Goal: Book appointment/travel/reservation

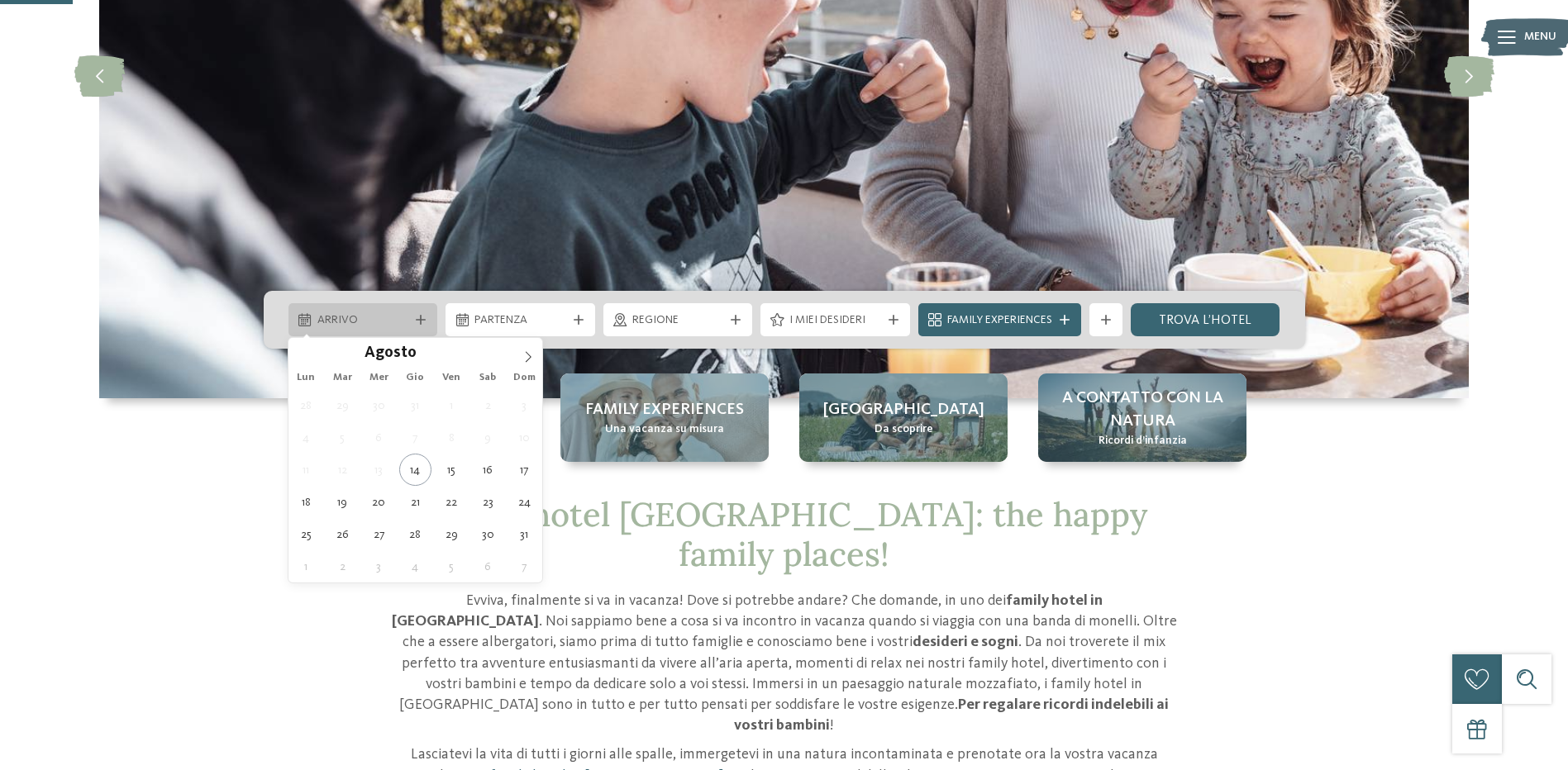
click at [303, 318] on icon at bounding box center [304, 319] width 12 height 13
type div "[DATE]"
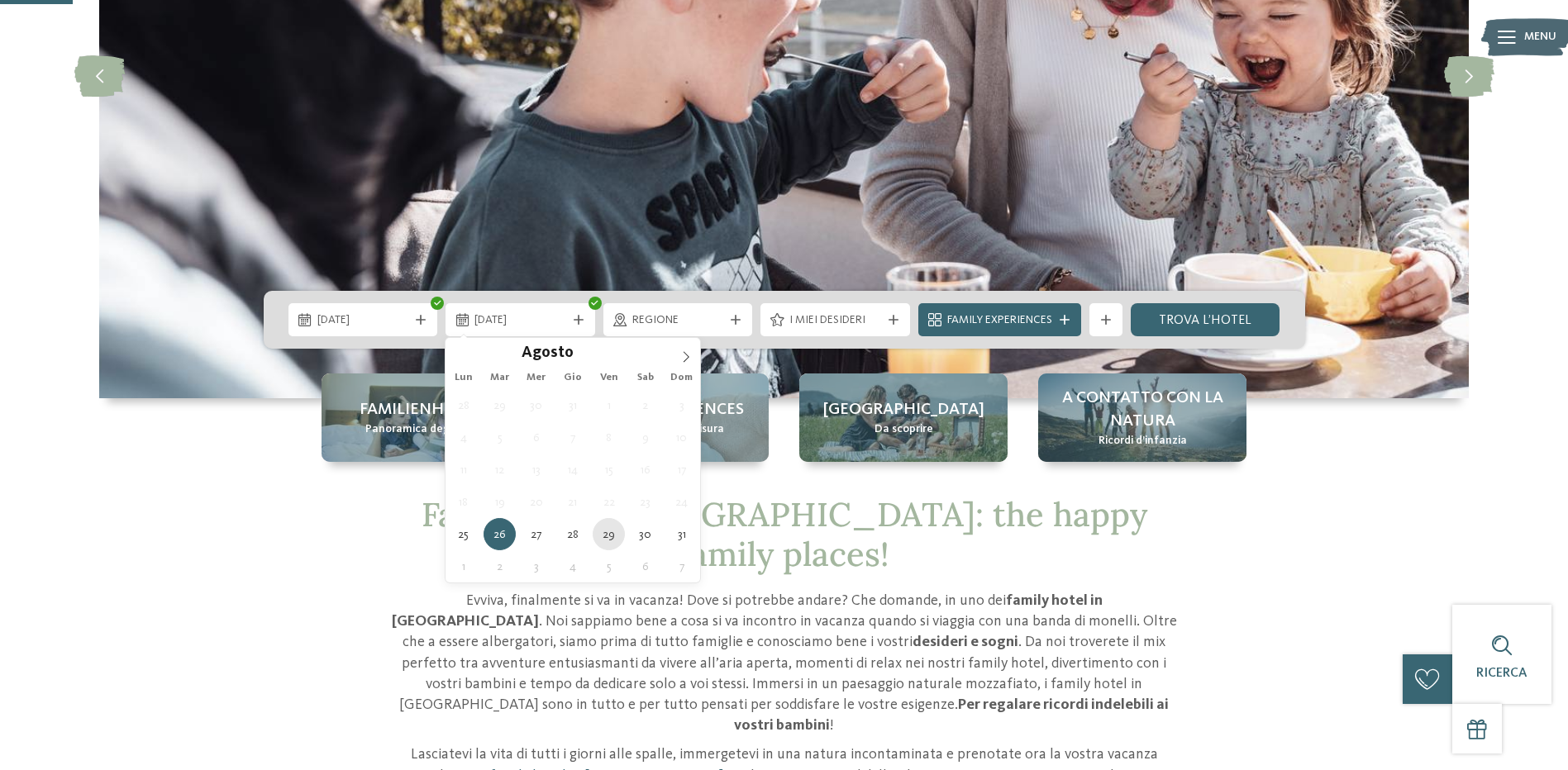
type div "[DATE]"
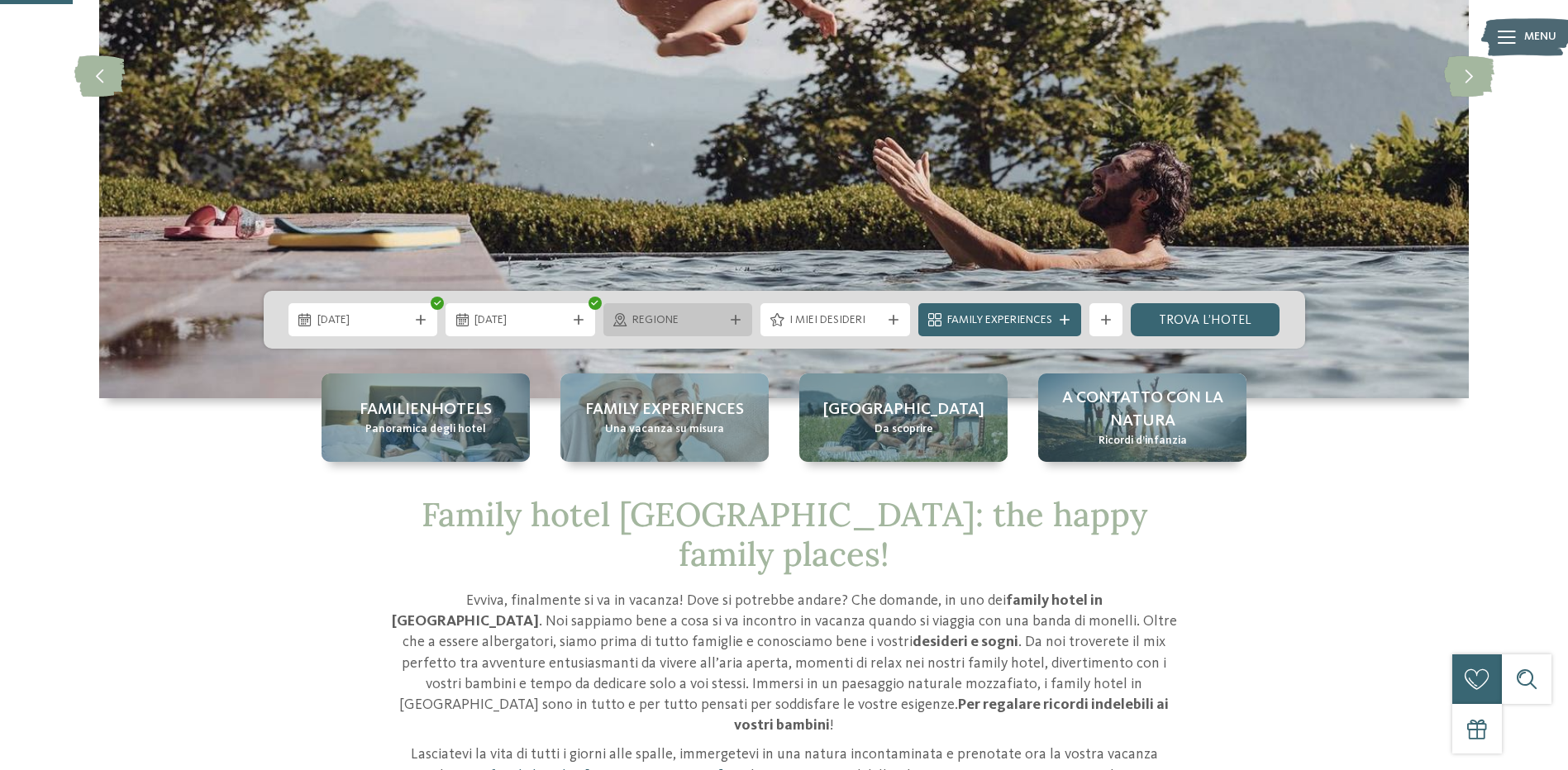
click at [698, 318] on span "Regione" at bounding box center [678, 320] width 91 height 17
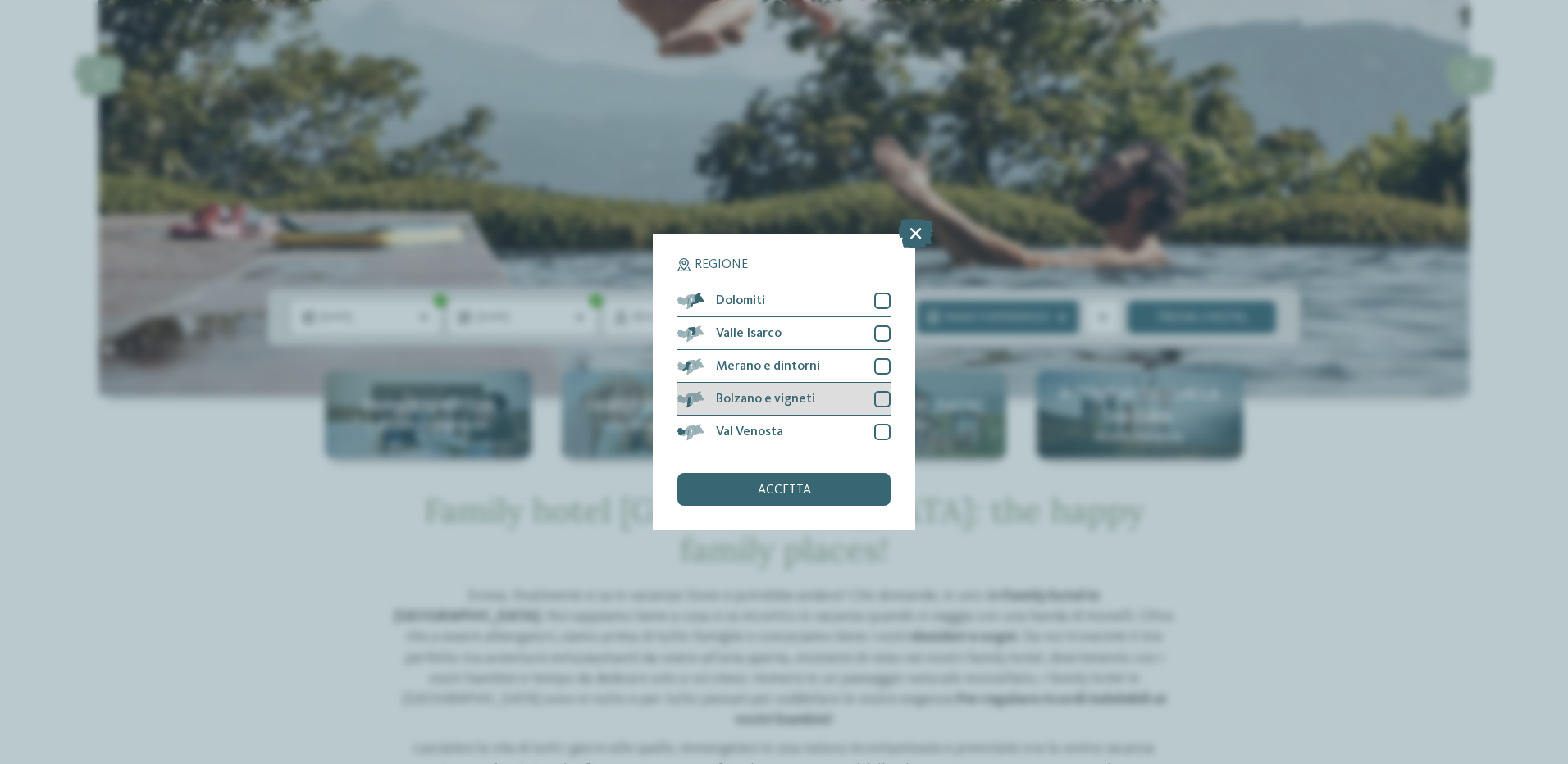
click at [883, 397] on div at bounding box center [882, 399] width 17 height 17
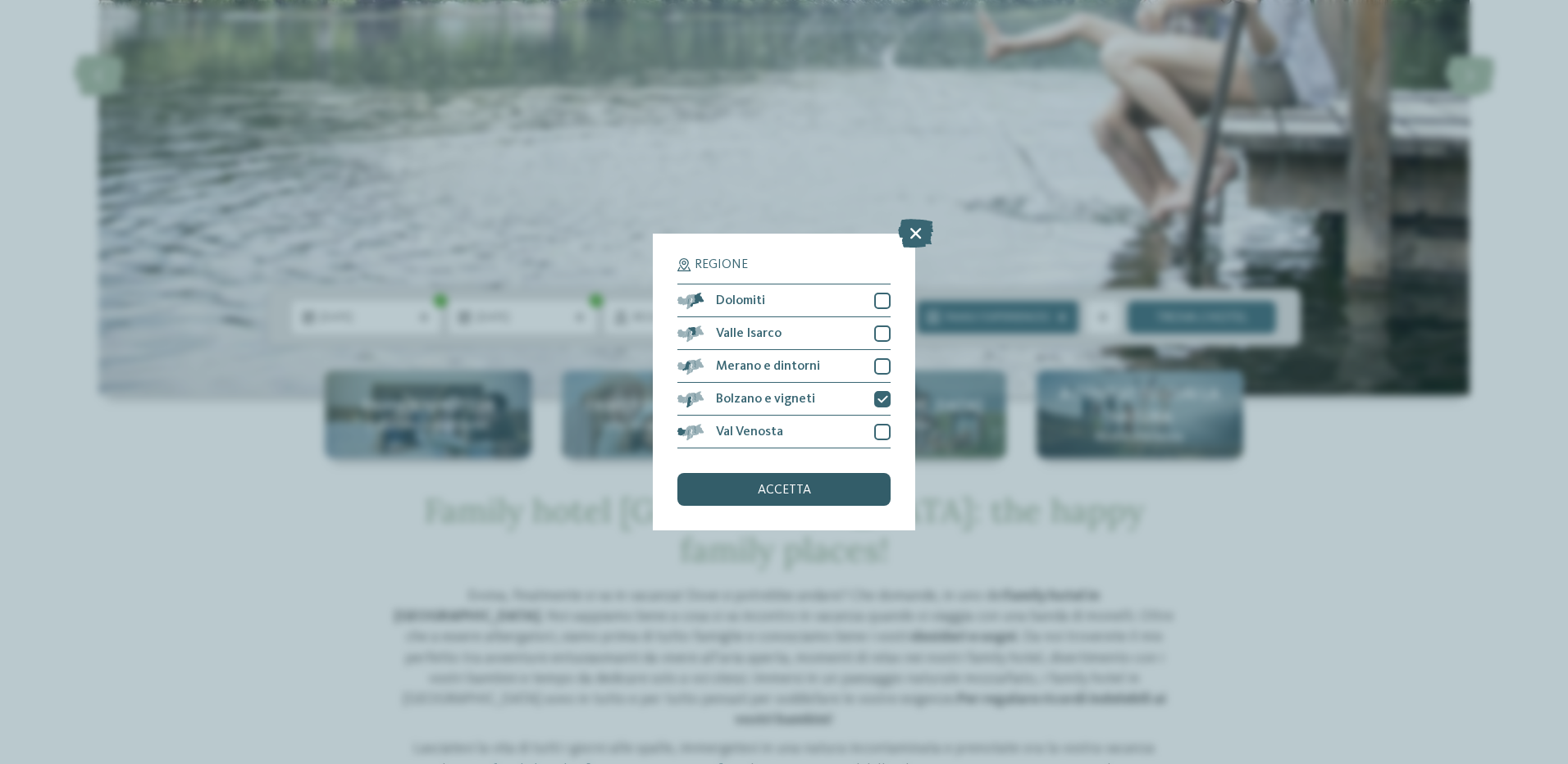
click at [846, 482] on div "accetta" at bounding box center [784, 489] width 213 height 33
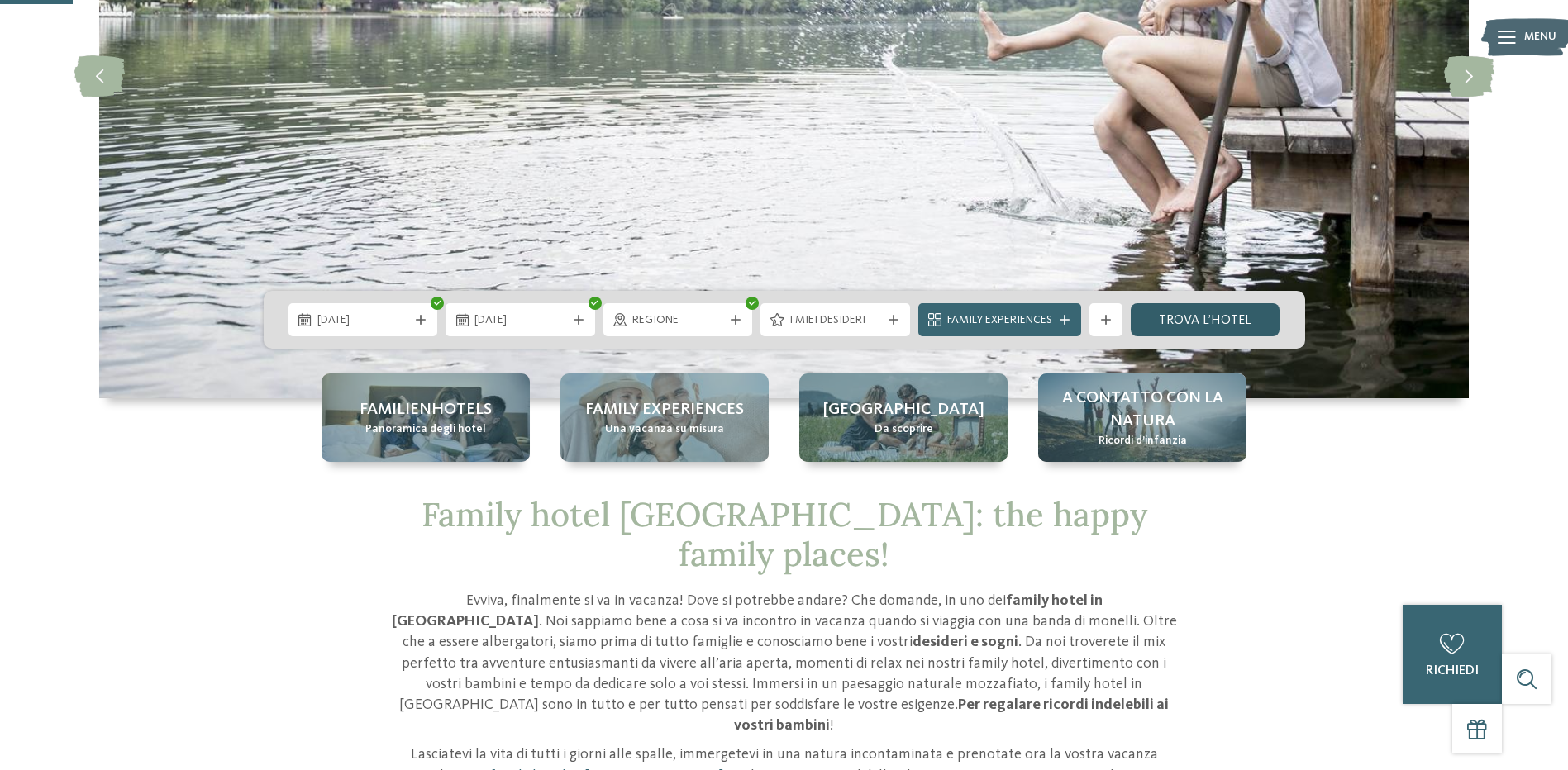
click at [1224, 319] on link "trova l’hotel" at bounding box center [1205, 319] width 150 height 33
